Goal: Navigation & Orientation: Find specific page/section

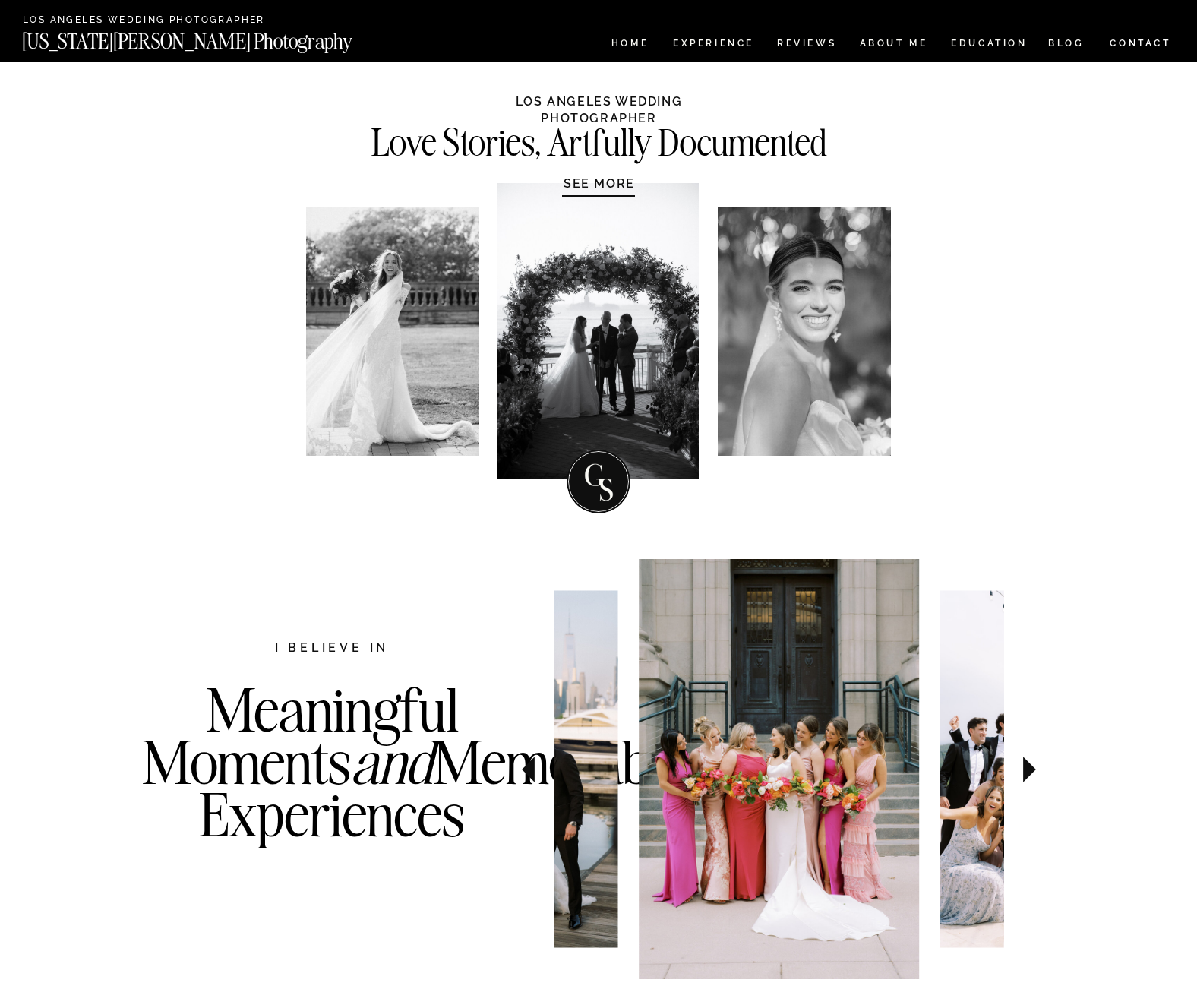
drag, startPoint x: 739, startPoint y: 373, endPoint x: 968, endPoint y: 528, distance: 276.5
click at [888, 40] on nav "ABOUT ME" at bounding box center [893, 45] width 69 height 13
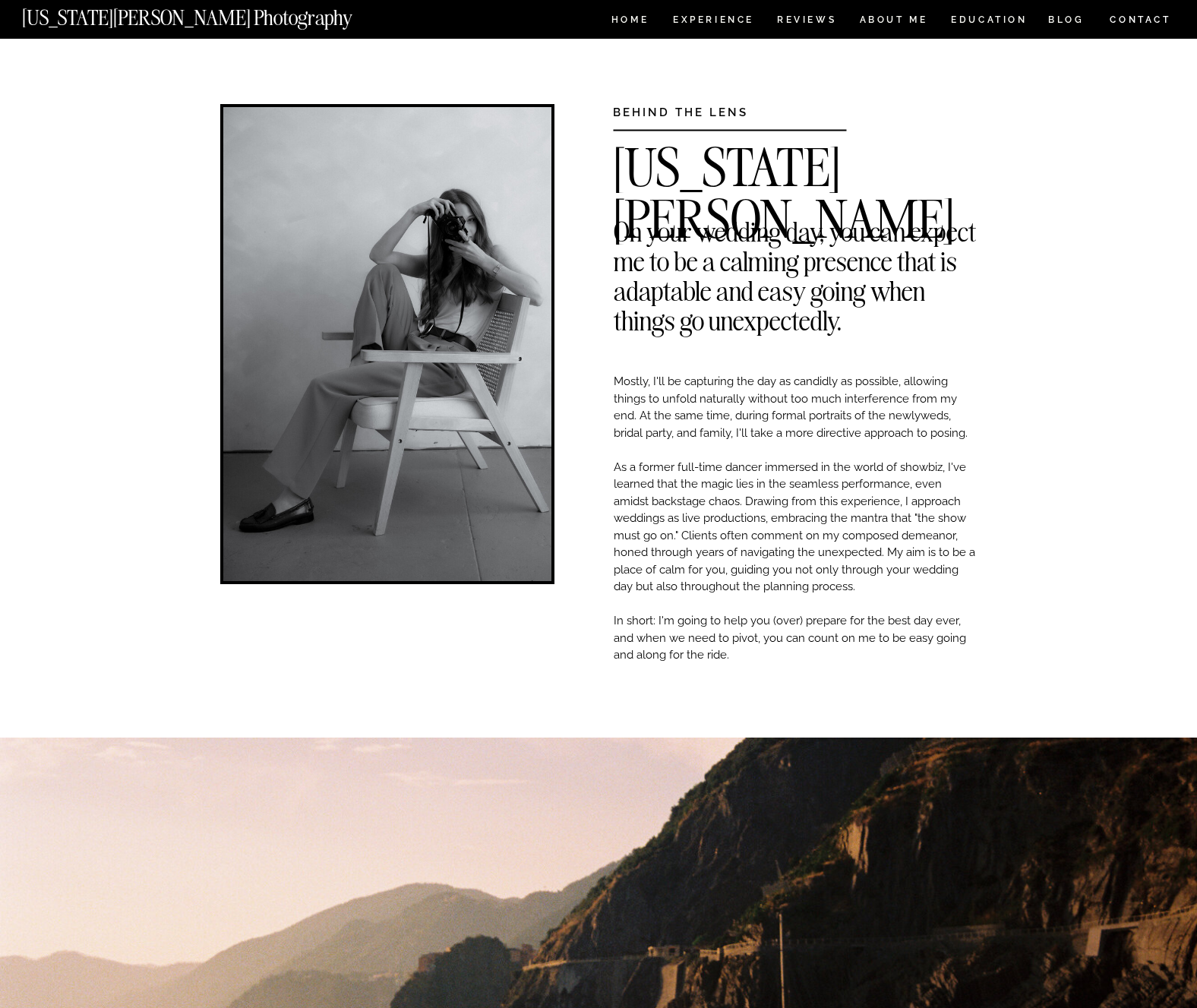
click at [136, 19] on nav "[US_STATE][PERSON_NAME] Photography" at bounding box center [212, 14] width 381 height 13
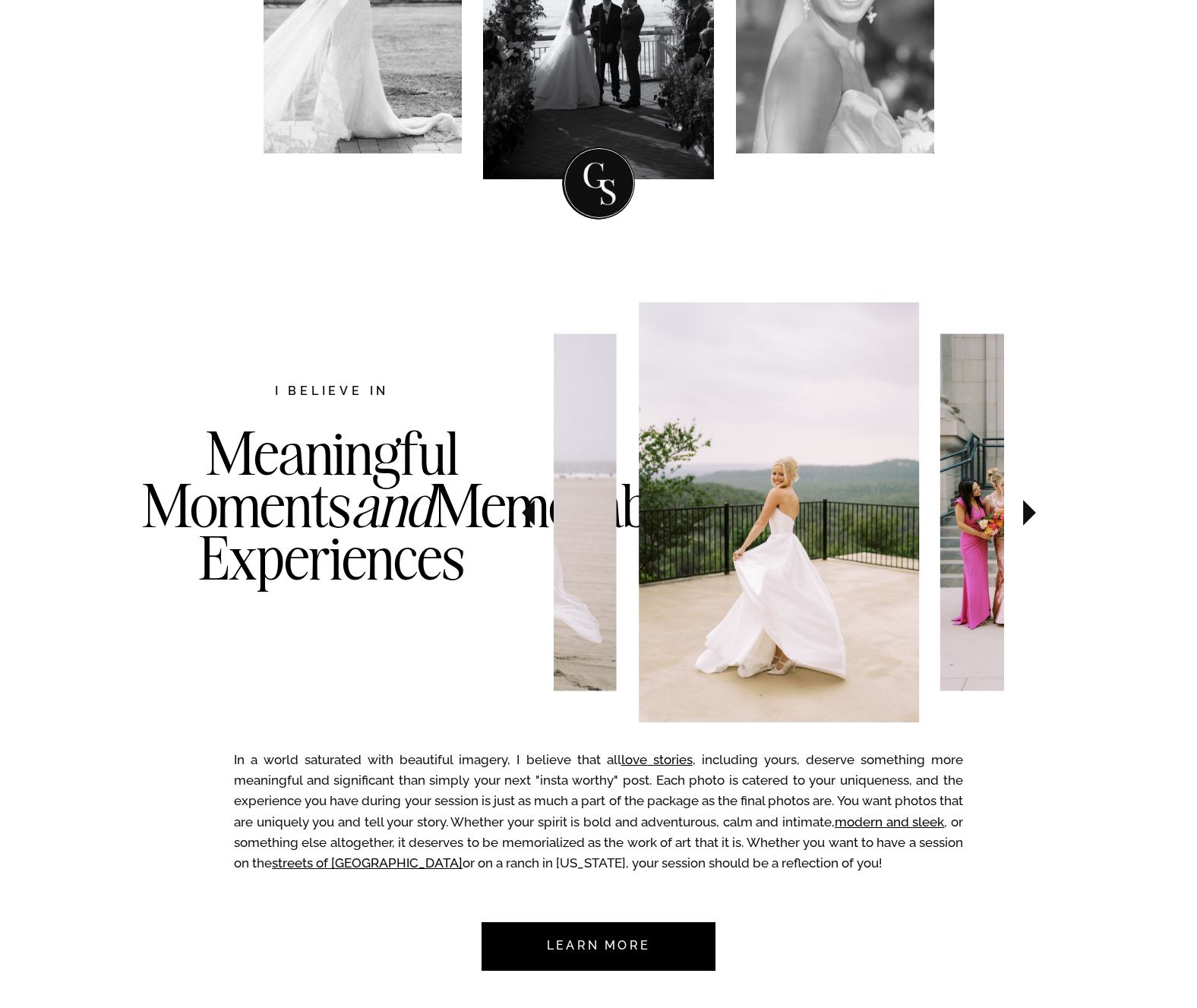
scroll to position [370, 0]
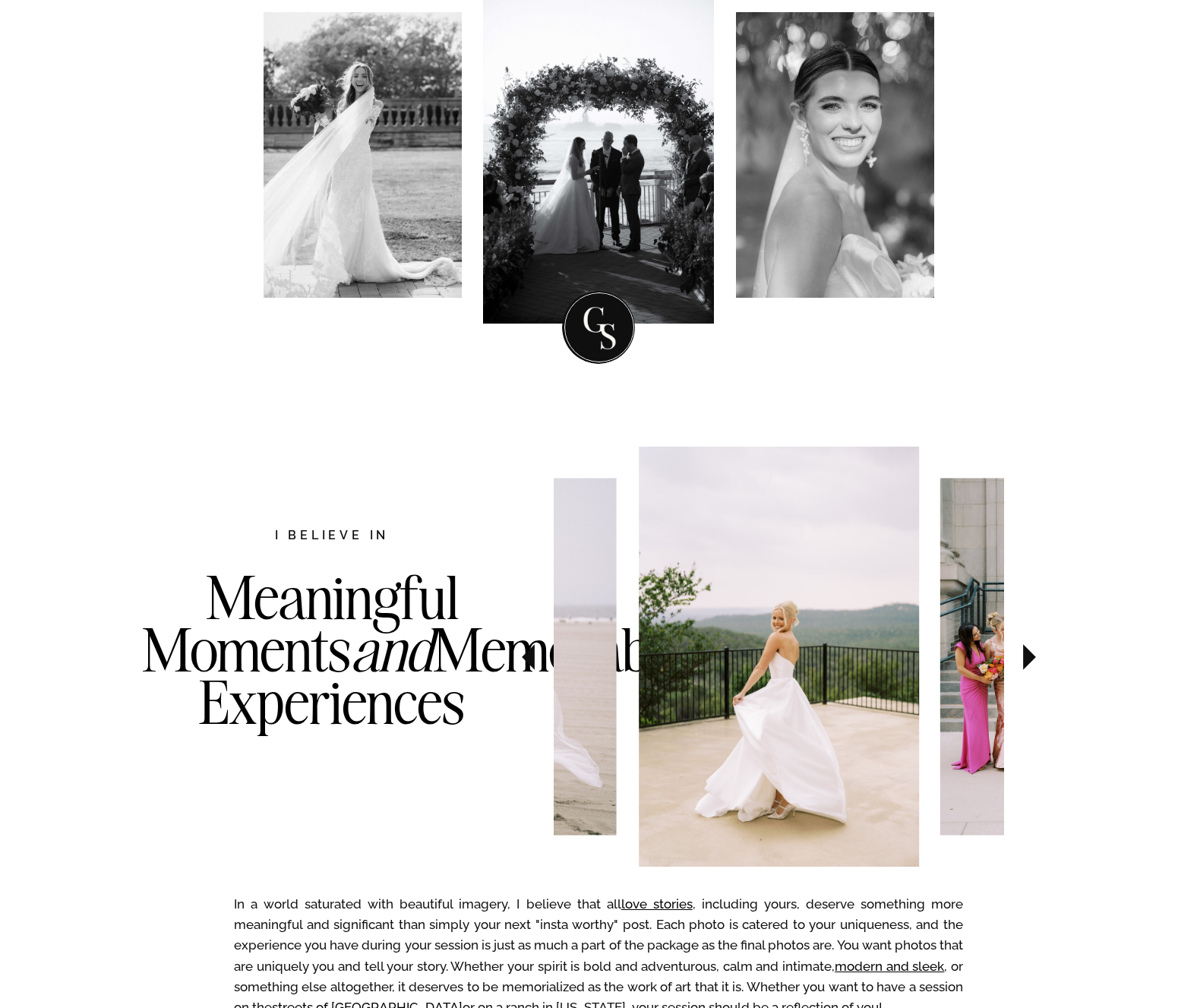
click at [1038, 661] on icon at bounding box center [1030, 657] width 51 height 53
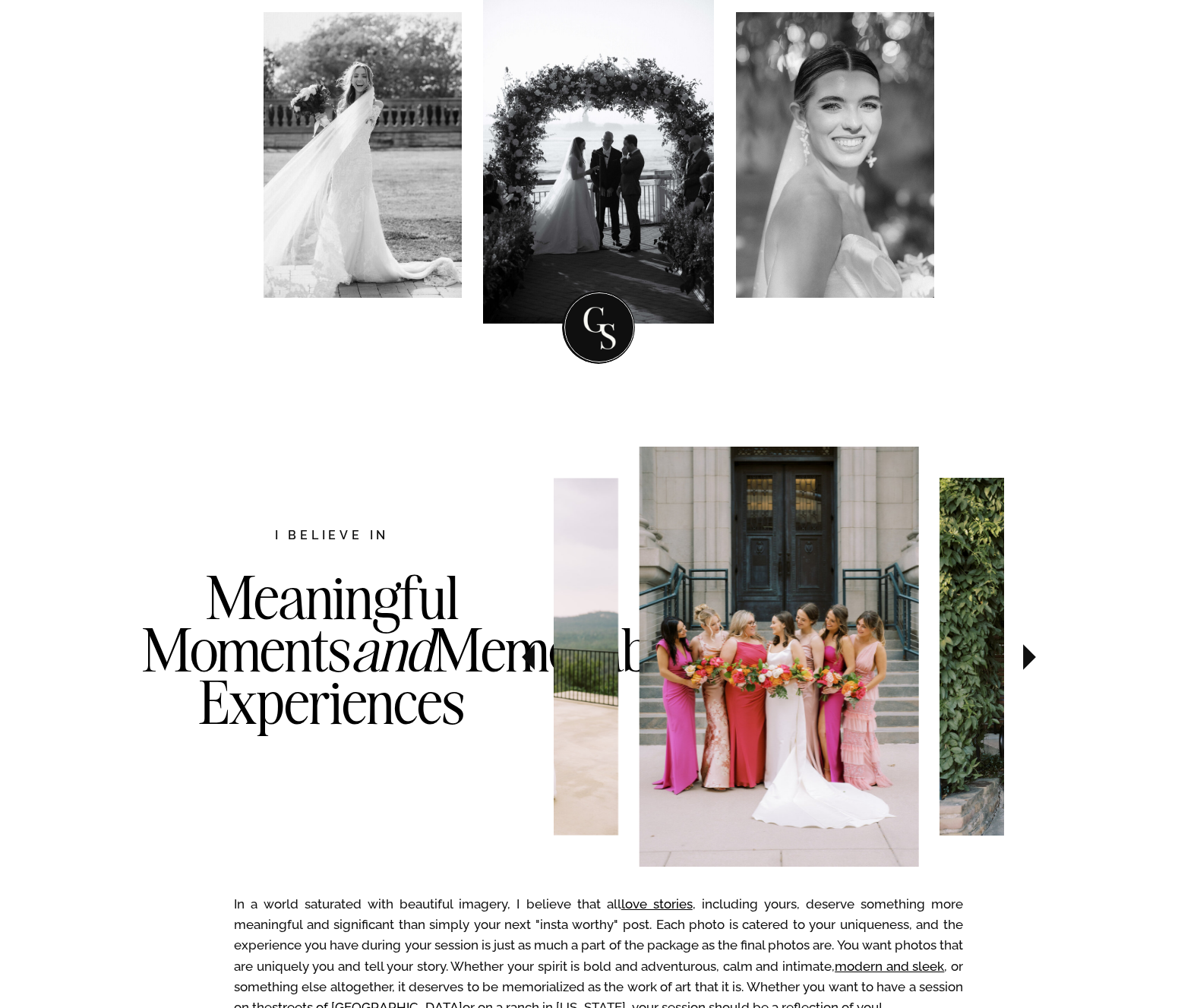
click at [1038, 659] on icon at bounding box center [1030, 657] width 51 height 53
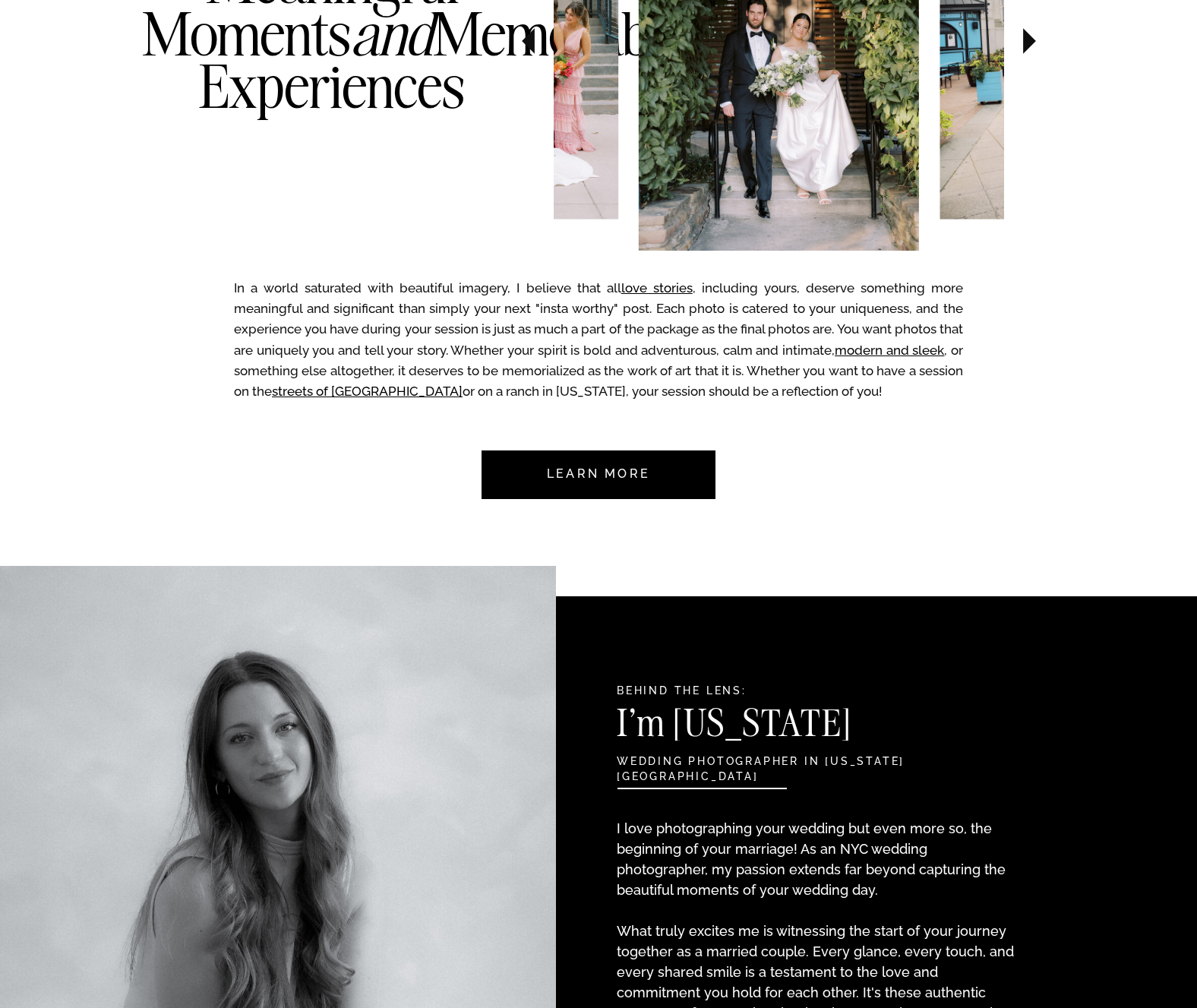
scroll to position [982, 0]
